Goal: Task Accomplishment & Management: Use online tool/utility

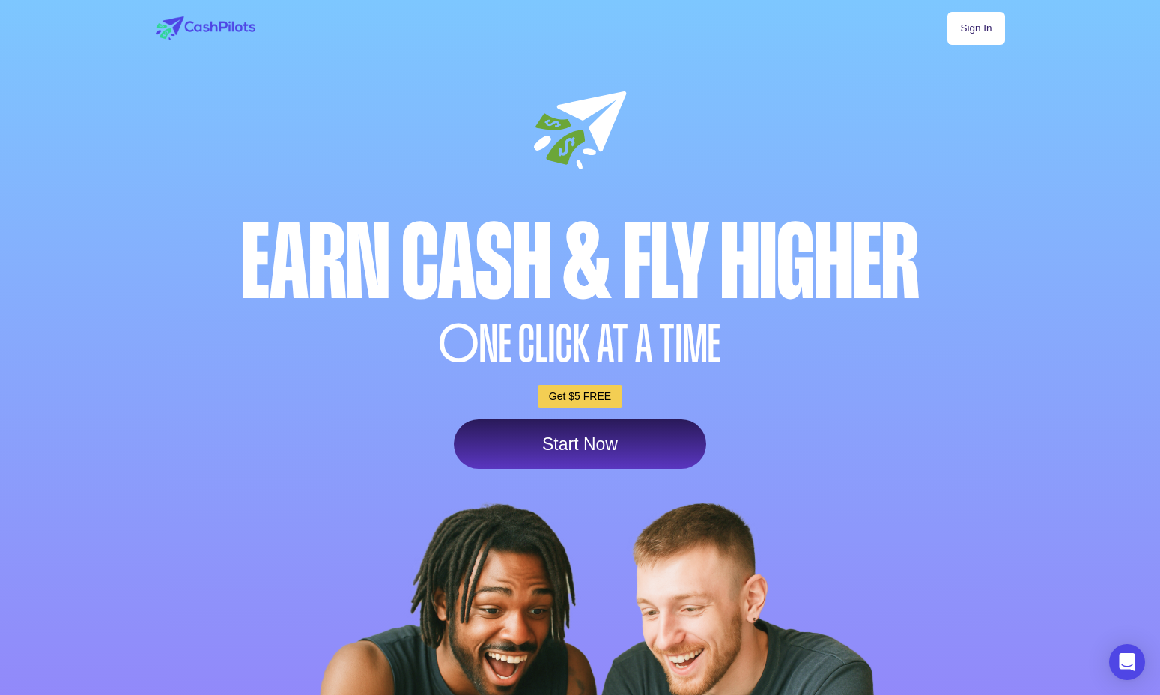
click at [983, 34] on link "Sign In" at bounding box center [975, 28] width 57 height 33
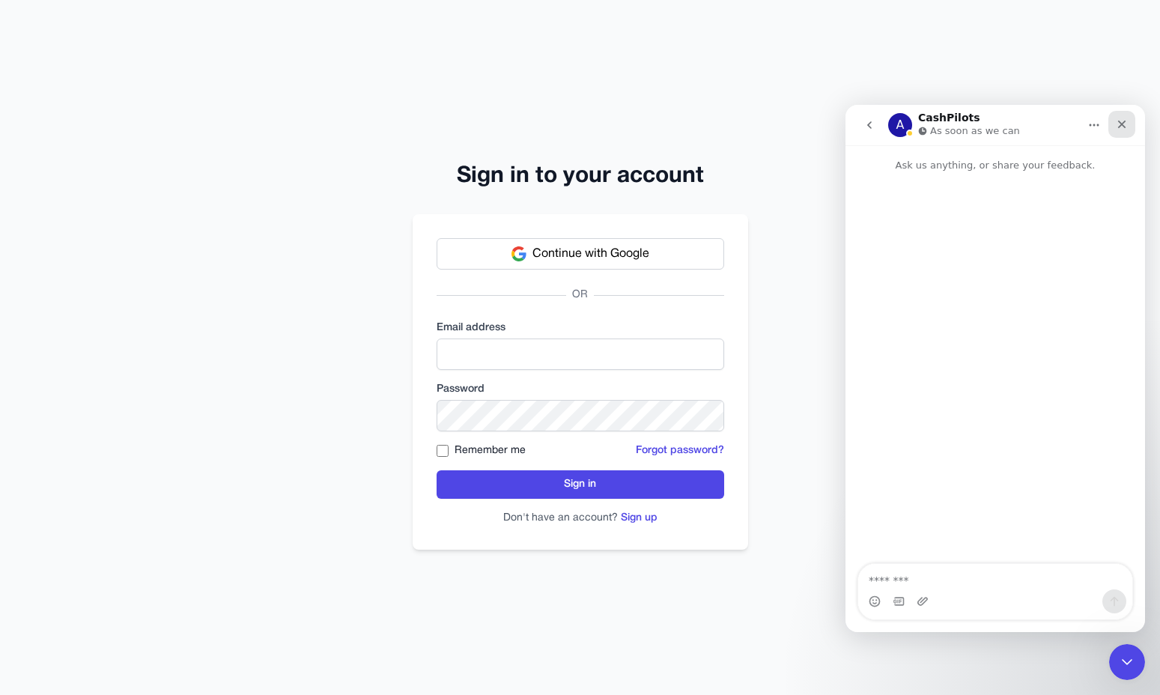
click at [1126, 126] on icon "Close" at bounding box center [1122, 124] width 12 height 12
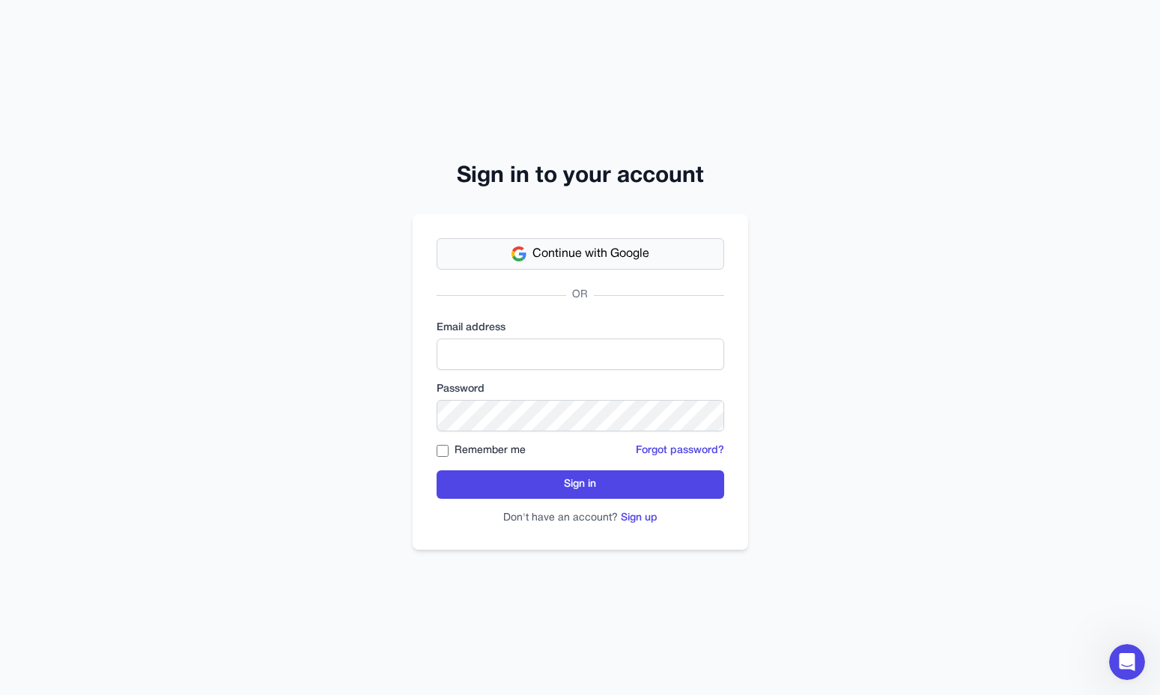
click at [630, 253] on span "Continue with Google" at bounding box center [590, 254] width 117 height 18
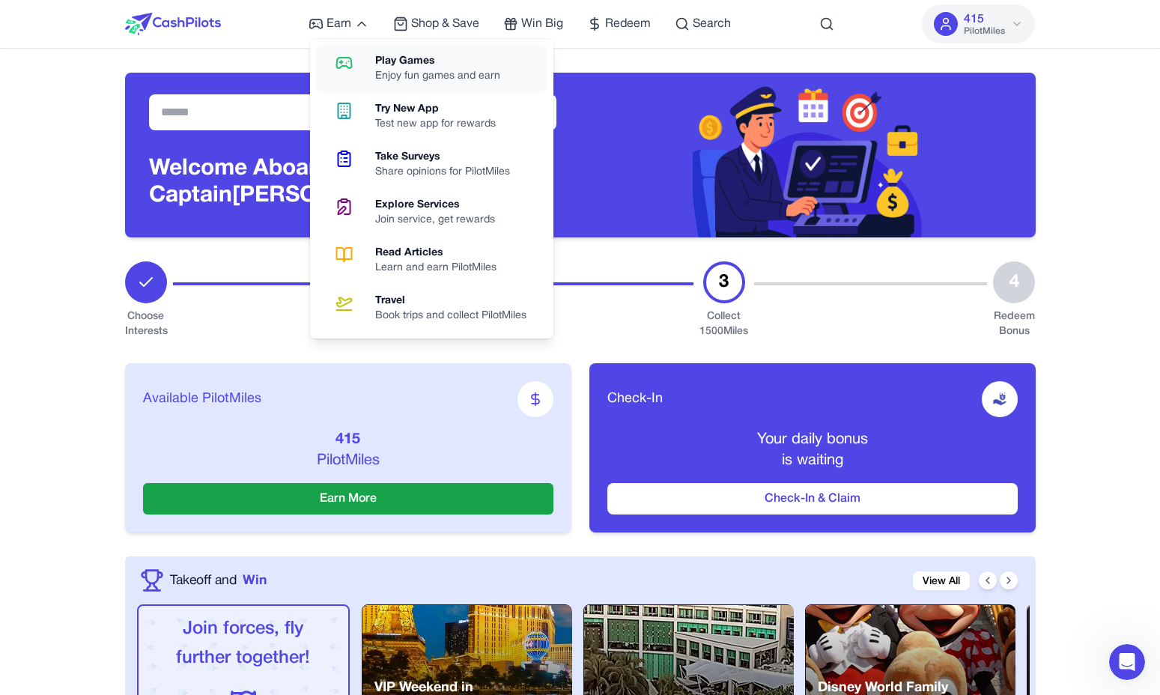
click at [368, 66] on link "Play Games Enjoy fun games and earn" at bounding box center [431, 69] width 231 height 48
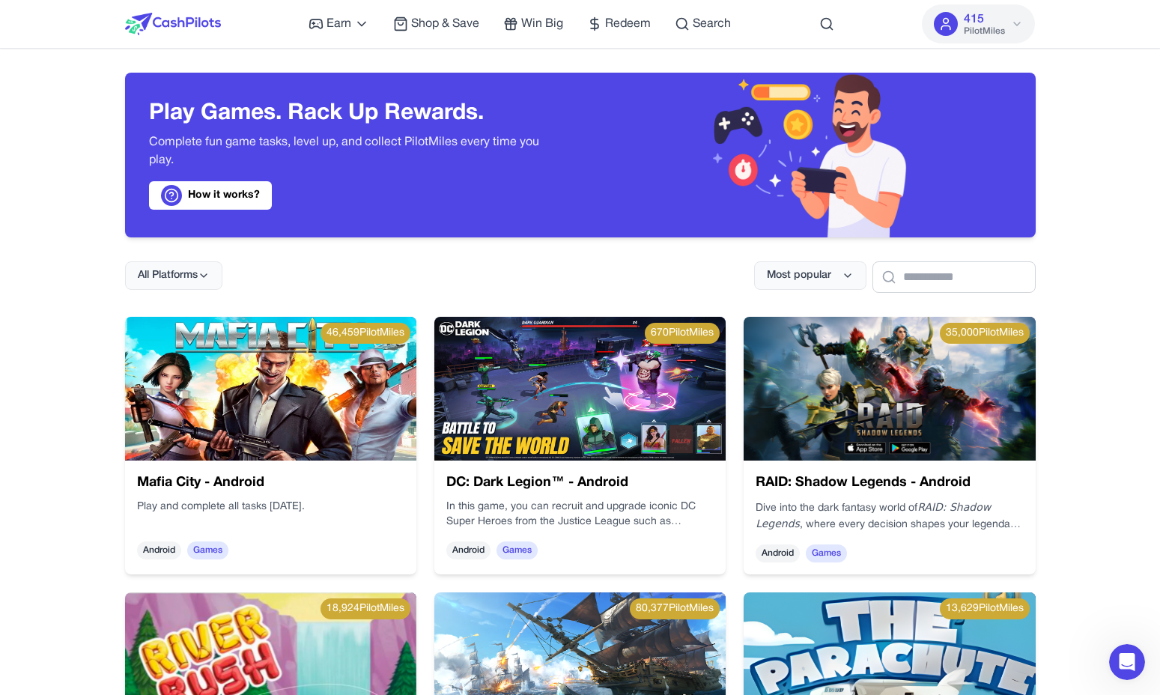
click at [234, 407] on img at bounding box center [270, 389] width 291 height 144
